Goal: Task Accomplishment & Management: Manage account settings

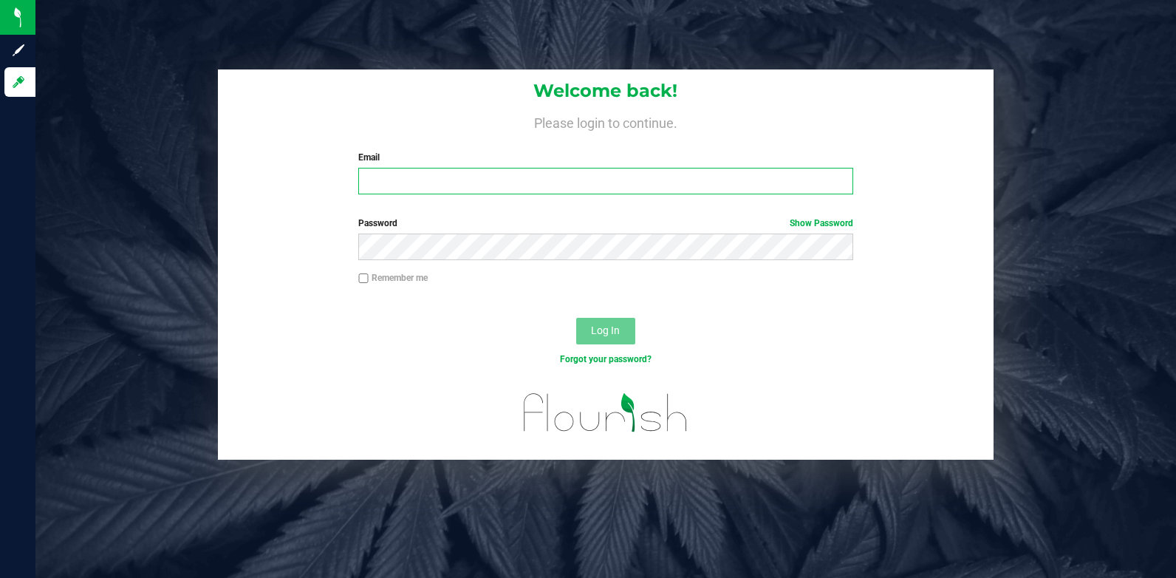
type input "[EMAIL_ADDRESS][DOMAIN_NAME]"
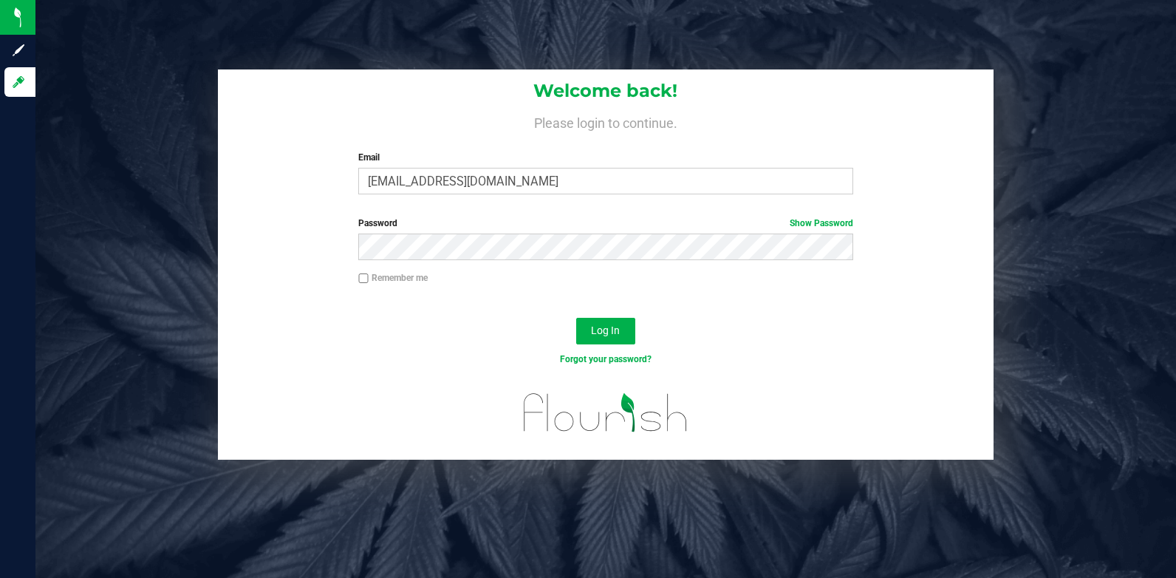
click at [366, 275] on input "Remember me" at bounding box center [363, 278] width 10 height 10
checkbox input "true"
click at [592, 321] on button "Log In" at bounding box center [605, 331] width 59 height 27
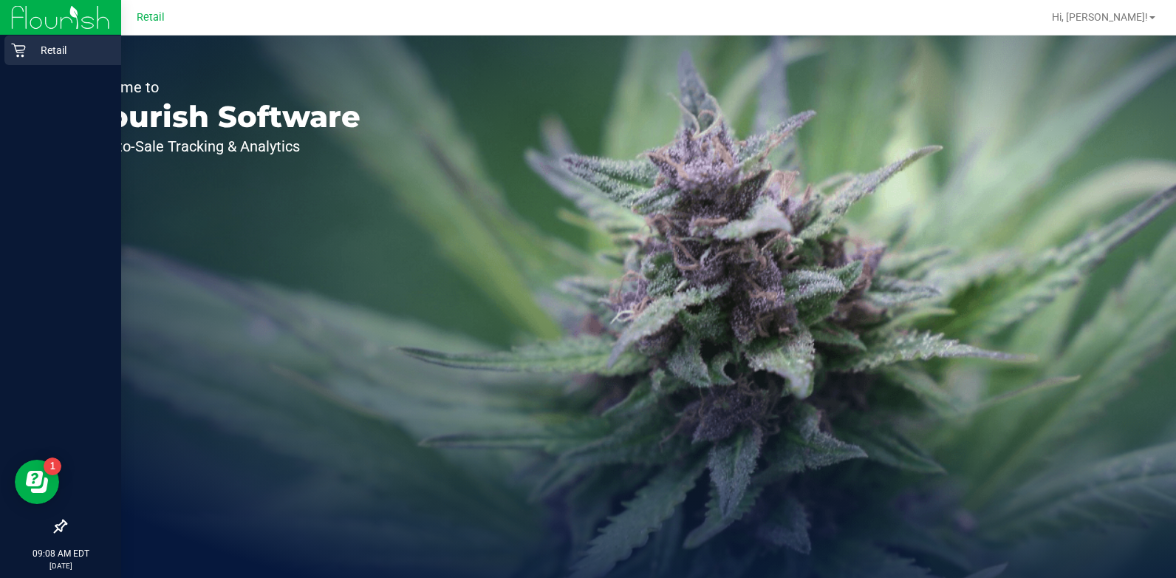
click at [61, 49] on p "Retail" at bounding box center [70, 50] width 89 height 18
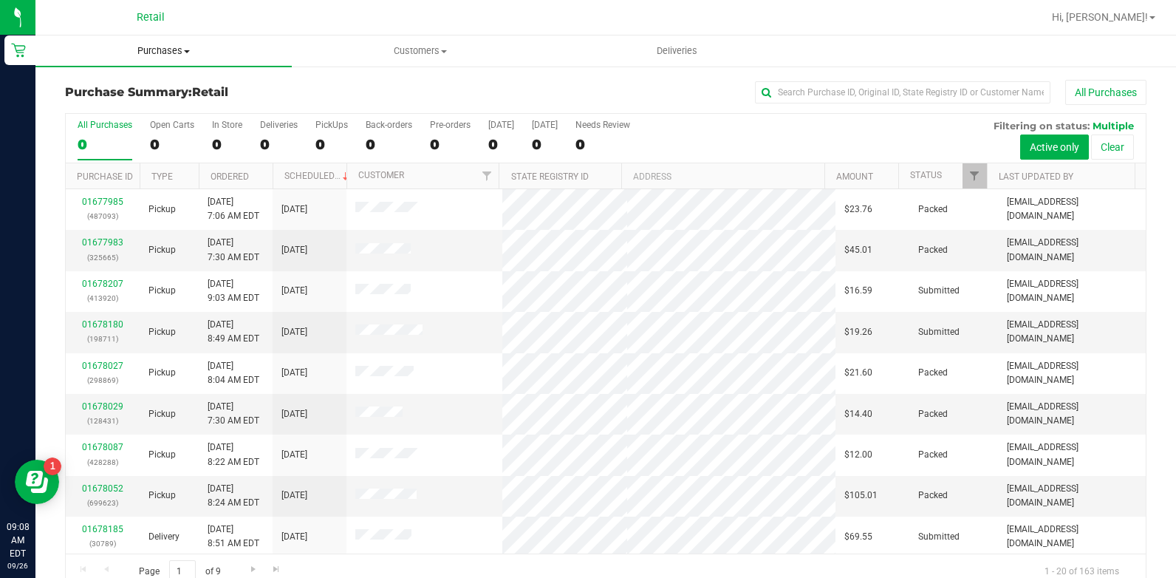
click at [172, 54] on span "Purchases" at bounding box center [163, 50] width 256 height 13
click at [168, 133] on li "All purchases" at bounding box center [163, 125] width 256 height 18
